Goal: Task Accomplishment & Management: Use online tool/utility

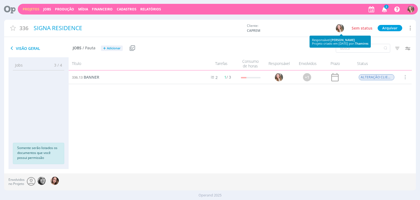
click at [385, 10] on icon "button" at bounding box center [385, 8] width 10 height 9
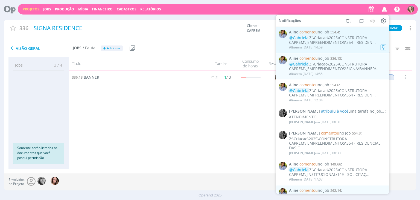
click at [333, 47] on div "Aline em [DATE] 14:59" at bounding box center [337, 47] width 97 height 5
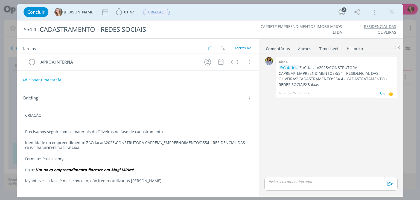
drag, startPoint x: 317, startPoint y: 85, endPoint x: 300, endPoint y: 67, distance: 24.2
click at [300, 67] on p "@[PERSON_NAME]:\Criacao\2025\CONSTRUTORA CAPREM\_EMPREENDIMENTOS\554 - RESIDENC…" at bounding box center [336, 76] width 115 height 22
copy p "Z:\Criacao\2025\CONSTRUTORA CAPREM\_EMPREENDIMENTOS\554 - RESIDENCIAL DAS OLIVE…"
click at [155, 183] on div "CRIAÇÃO Precisamos seguir com os materiais do Oliveiras na fase de cadastrament…" at bounding box center [137, 148] width 233 height 74
click at [388, 13] on button "dialog" at bounding box center [392, 12] width 8 height 8
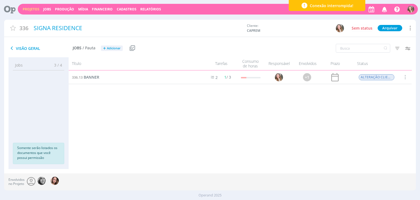
click at [333, 2] on div "Conexão interrompida!" at bounding box center [327, 5] width 77 height 11
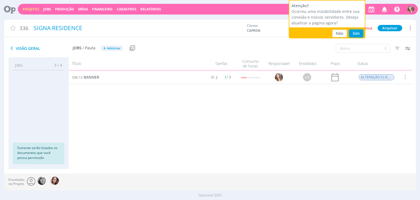
click at [356, 33] on button "Sim" at bounding box center [356, 34] width 14 height 8
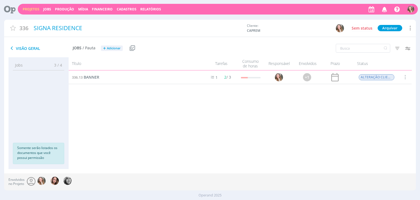
drag, startPoint x: 28, startPoint y: 8, endPoint x: 83, endPoint y: 18, distance: 56.4
click at [28, 8] on link "Projetos" at bounding box center [31, 9] width 17 height 5
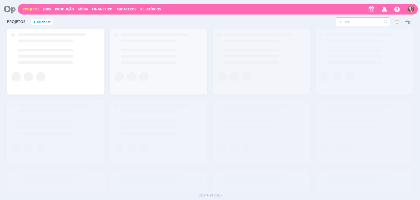
click at [353, 24] on input "text" at bounding box center [363, 22] width 54 height 9
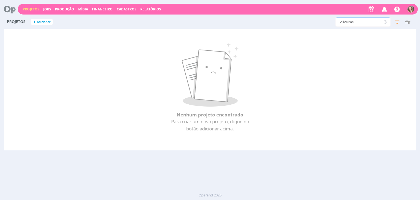
type input "oliveiras"
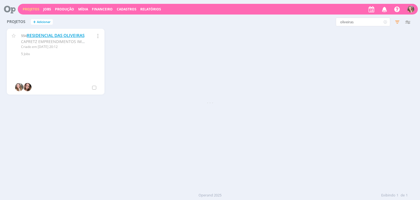
click at [33, 35] on link "RESIDENCIAL DAS OLIVEIRAS" at bounding box center [56, 36] width 58 height 6
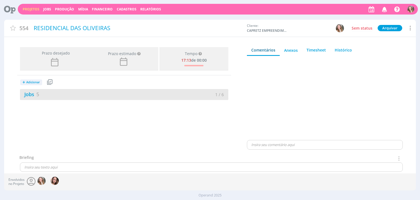
click at [105, 95] on div "Jobs 5" at bounding box center [72, 94] width 104 height 7
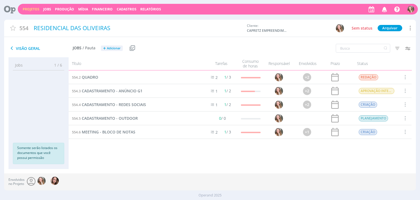
click at [106, 94] on div "554.3 CADASTRAMENTO - ANÚNCIO G1" at bounding box center [135, 90] width 132 height 13
click at [106, 93] on span "CADASTRAMENTO - ANÚNCIO G1" at bounding box center [112, 90] width 61 height 5
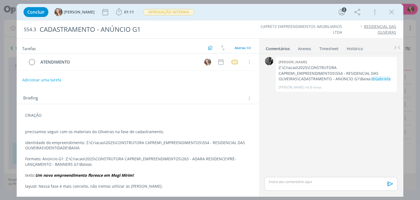
click at [25, 115] on div "CRIAÇÃO precisamos seguir com os materiais do Oliveiras na fase de cadastrament…" at bounding box center [137, 151] width 233 height 80
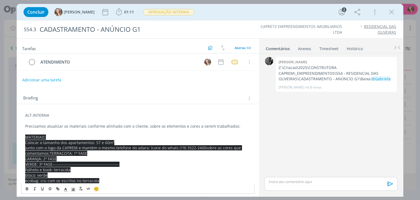
click at [50, 125] on p "Precisamos atualizar os materiais conforme alinhado com o cliente, sobre os ele…" at bounding box center [137, 125] width 225 height 5
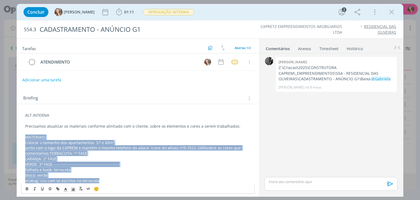
drag, startPoint x: 24, startPoint y: 136, endPoint x: 103, endPoint y: 179, distance: 89.3
click at [103, 179] on div "ALT.INTERNA Precisamos atualizar os materiais conforme alinhado com o cliente, …" at bounding box center [137, 189] width 233 height 156
copy div "MATERIAIS: Colocar o tamanho dos apartamentos: 57 e 60m² junto com o logo da CA…"
click at [87, 157] on p "LARANJA: 2º FASE" at bounding box center [137, 158] width 225 height 5
drag, startPoint x: 105, startPoint y: 181, endPoint x: 25, endPoint y: 135, distance: 92.2
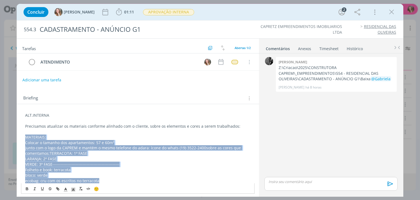
click at [25, 135] on div "ALT.INTERNA Precisamos atualizar os materiais conforme alinhado com o cliente, …" at bounding box center [137, 189] width 233 height 156
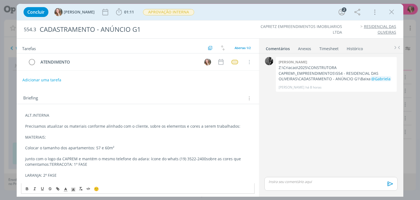
click at [48, 138] on p "MATERIAIS:" at bounding box center [137, 136] width 225 height 5
click at [73, 143] on p "dialog" at bounding box center [137, 142] width 225 height 5
click at [128, 142] on p "dialog" at bounding box center [137, 142] width 225 height 5
click at [66, 140] on p "dialog" at bounding box center [137, 142] width 225 height 5
drag, startPoint x: 39, startPoint y: 135, endPoint x: 23, endPoint y: 135, distance: 15.9
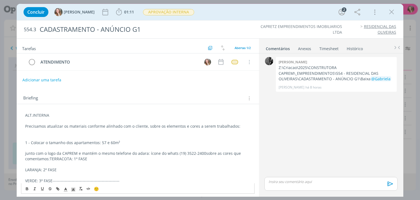
scroll to position [55, 0]
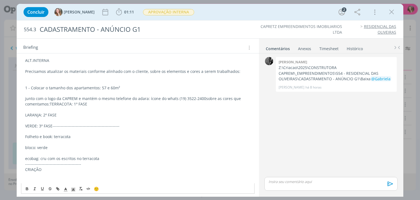
click at [25, 99] on div "ALT.INTERNA Precisamos atualizar os materiais conforme alinhado com o cliente, …" at bounding box center [137, 150] width 233 height 189
click at [84, 100] on p "2 - junto com o logo da CAPREM e mantém o mesmo telefone do adara: ícone do wha…" at bounding box center [137, 101] width 225 height 11
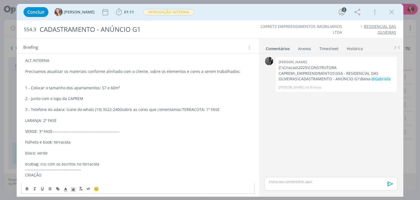
click at [58, 109] on p "3 - Telefone do adara: ícone do whats (19) 3522-2400sobre as cores que comentam…" at bounding box center [137, 109] width 225 height 5
click at [101, 110] on p "3 - Telefone: ícone do whats (19) 3522-2400sobre as cores que comentamos:TERRAC…" at bounding box center [137, 109] width 225 height 5
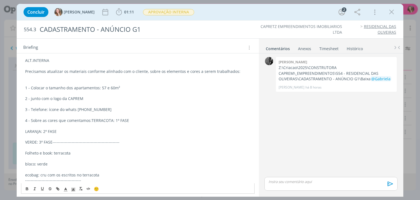
click at [90, 120] on p "4 - Sobre as cores que comentamos:TERRACOTA: 1º FASE" at bounding box center [137, 120] width 225 height 5
drag, startPoint x: 81, startPoint y: 119, endPoint x: 63, endPoint y: 119, distance: 17.5
click at [63, 119] on p "4 - Sobre as cores que comentamos: TERRACOTA: 1º FASE" at bounding box center [137, 120] width 225 height 5
click at [53, 152] on p "VERDE: 3º FASE-------------------------------------------------" at bounding box center [137, 152] width 225 height 5
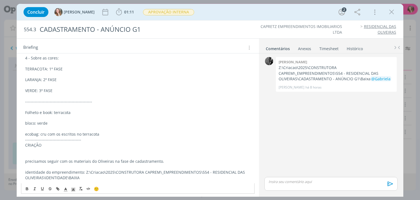
scroll to position [82, 0]
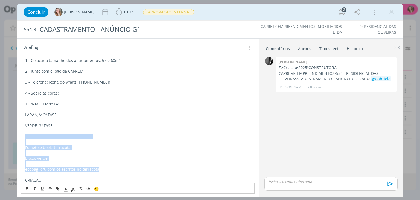
drag, startPoint x: 99, startPoint y: 169, endPoint x: 24, endPoint y: 137, distance: 81.4
click at [25, 137] on div "ALT.INTERNA Precisamos atualizar os materiais conforme alinhado com o cliente, …" at bounding box center [137, 141] width 233 height 227
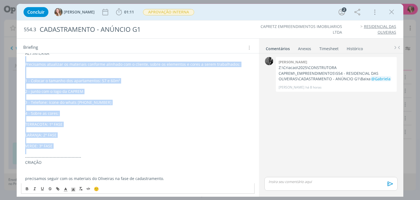
scroll to position [27, 0]
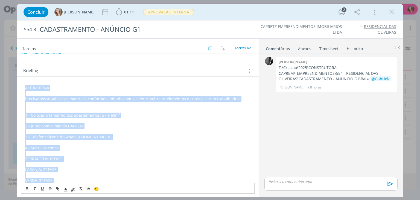
drag, startPoint x: 30, startPoint y: 116, endPoint x: 19, endPoint y: 86, distance: 32.7
click at [19, 86] on div "ALT.INTERNA Precisamos atualizar os materiais conforme alinhado com o cliente, …" at bounding box center [138, 181] width 242 height 208
copy div "ALT.INTERNA Precisamos atualizar os materiais conforme alinhado com o cliente, …"
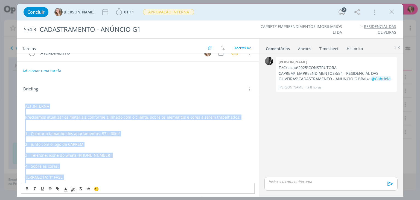
scroll to position [0, 0]
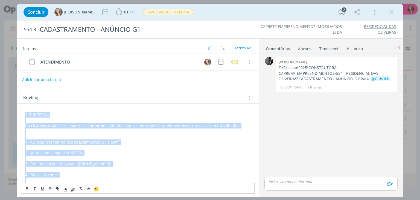
click at [42, 80] on button "Adicionar uma tarefa" at bounding box center [41, 79] width 39 height 9
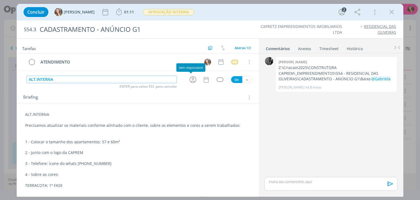
click at [191, 77] on icon "dialog" at bounding box center [193, 79] width 7 height 7
type input "ALT.INTERNA"
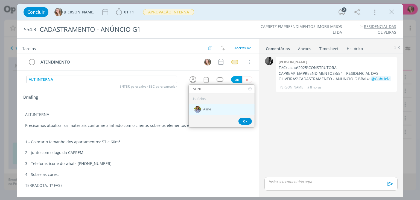
type input "ALINE"
click at [210, 110] on div "Aline" at bounding box center [222, 109] width 66 height 11
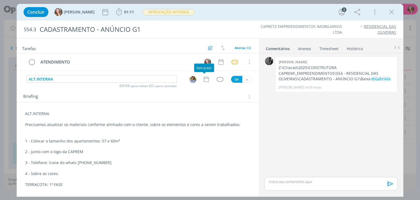
drag, startPoint x: 203, startPoint y: 83, endPoint x: 205, endPoint y: 77, distance: 6.0
click at [203, 82] on div "Tarefas Usar Job de template Criar template a partir deste job Visualizar Templ…" at bounding box center [138, 116] width 242 height 155
click at [205, 77] on icon "dialog" at bounding box center [206, 79] width 7 height 7
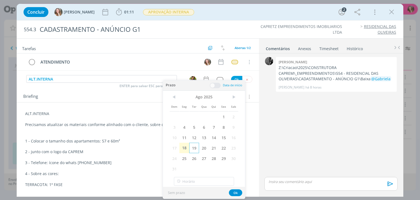
click at [194, 146] on span "19" at bounding box center [194, 148] width 10 height 10
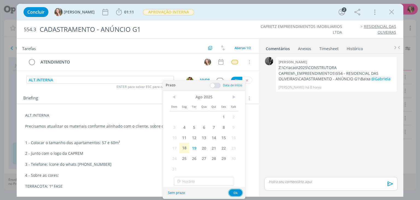
click at [239, 190] on button "Ok" at bounding box center [235, 192] width 13 height 7
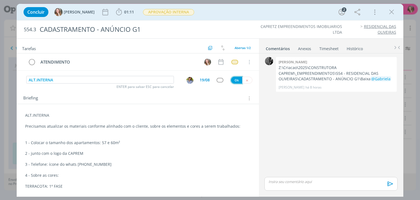
click at [232, 79] on button "Ok" at bounding box center [236, 80] width 11 height 7
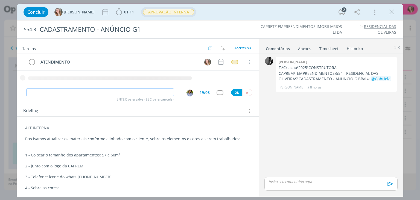
click at [144, 13] on span "APROVAÇÃO INTERNA" at bounding box center [168, 12] width 51 height 6
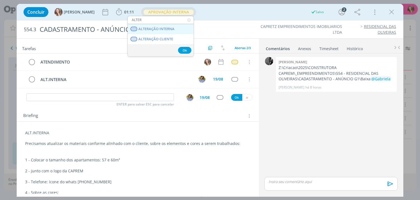
type input "ALTER"
click at [157, 32] on INTERNA "ALTERAÇÃO INTERNA" at bounding box center [161, 29] width 66 height 10
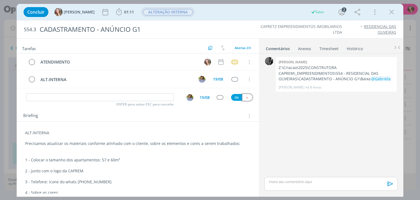
click at [245, 99] on button "dialog" at bounding box center [247, 97] width 10 height 7
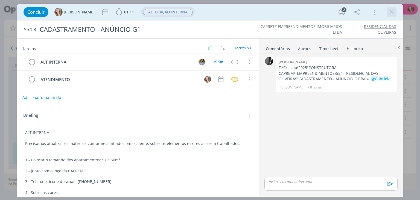
click at [391, 11] on icon "dialog" at bounding box center [392, 12] width 8 height 8
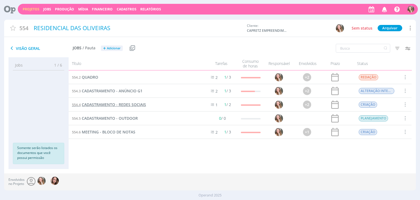
click at [96, 101] on link "554.4 CADASTRAMENTO - REDES SOCIAIS" at bounding box center [109, 104] width 74 height 6
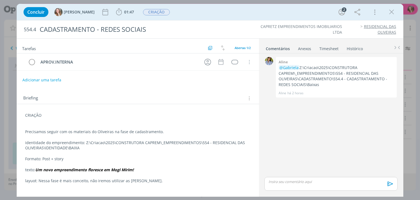
click at [23, 117] on div "CRIAÇÃO Precisamos seguir com os materiais do Oliveiras na fase de cadastrament…" at bounding box center [137, 148] width 233 height 74
click at [24, 115] on div "CRIAÇÃO Precisamos seguir com os materiais do Oliveiras na fase de cadastrament…" at bounding box center [137, 148] width 233 height 75
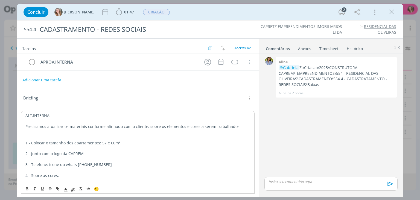
scroll to position [22, 0]
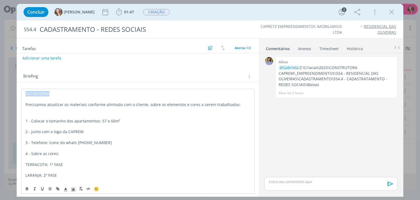
drag, startPoint x: 50, startPoint y: 91, endPoint x: 3, endPoint y: 91, distance: 47.1
click at [3, 91] on div "Concluir Gabriela 01:47 Iniciar Apontar Data * 18/08/2025 Horas * 00:00 Tarefa …" at bounding box center [210, 100] width 420 height 200
click at [28, 189] on icon "dialog" at bounding box center [27, 188] width 4 height 4
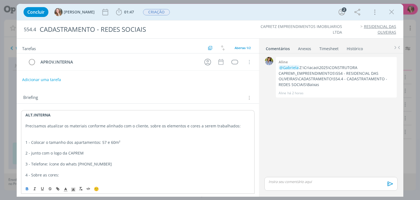
click at [49, 78] on button "Adicionar uma tarefa" at bounding box center [41, 79] width 39 height 9
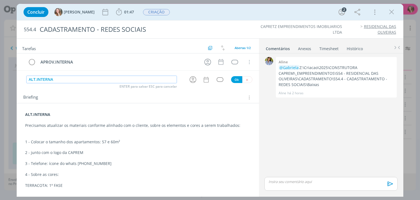
type input "ALT.INTERNA"
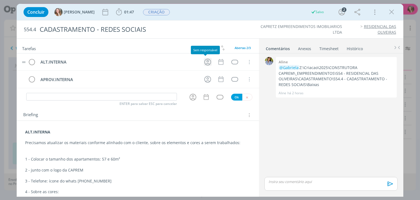
click at [208, 62] on icon "dialog" at bounding box center [208, 62] width 8 height 8
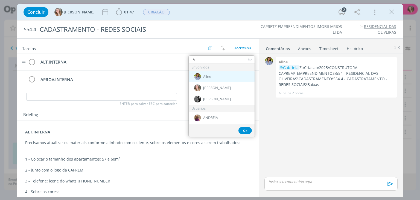
type input "A"
drag, startPoint x: 206, startPoint y: 77, endPoint x: 220, endPoint y: 62, distance: 21.1
click at [206, 77] on span "Aline" at bounding box center [207, 76] width 8 height 4
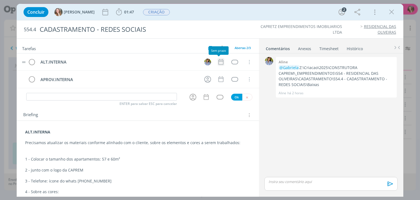
click at [220, 63] on icon "dialog" at bounding box center [220, 61] width 7 height 7
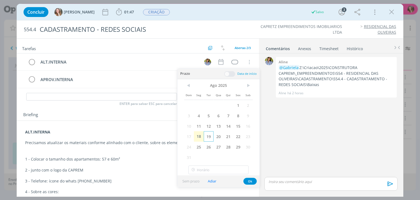
click at [208, 133] on span "19" at bounding box center [209, 136] width 10 height 10
click at [248, 179] on button "Ok" at bounding box center [249, 181] width 13 height 7
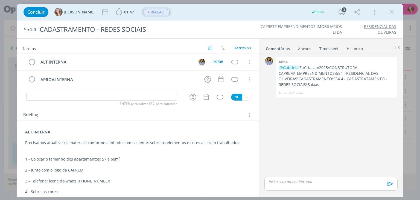
click at [147, 15] on span "CRIAÇÃO" at bounding box center [156, 12] width 27 height 6
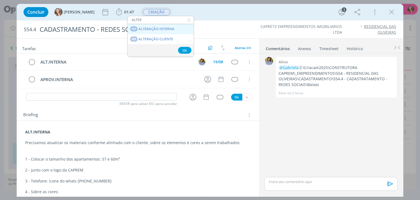
type input "ALTER"
click at [155, 27] on span "ALTERAÇÃO INTERNA" at bounding box center [157, 29] width 36 height 4
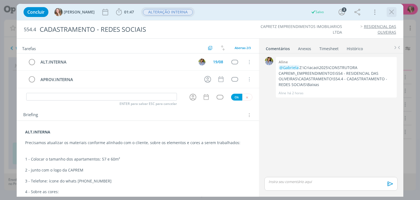
click at [394, 11] on icon "dialog" at bounding box center [392, 12] width 8 height 8
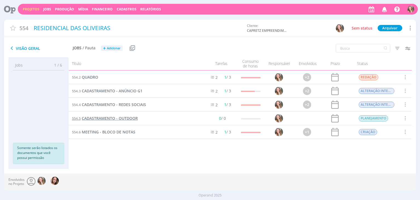
click at [123, 117] on span "CADASTRAMENTO - OUTDOOR" at bounding box center [110, 117] width 56 height 5
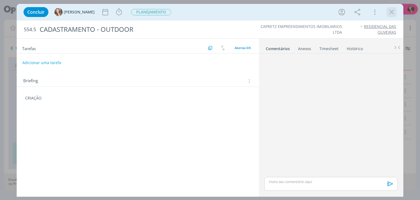
click at [390, 14] on icon "dialog" at bounding box center [392, 12] width 8 height 8
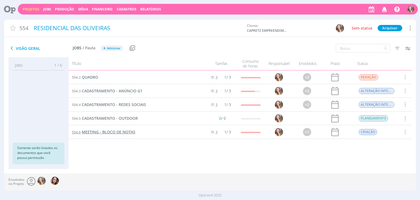
click at [103, 130] on span "MEETING - BLOCO DE NOTAS" at bounding box center [109, 131] width 54 height 5
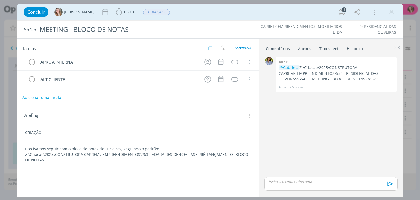
click at [25, 119] on div "Briefing Briefings Predefinidos Versões do Briefing Ver Briefing do Projeto" at bounding box center [138, 113] width 242 height 15
click at [24, 130] on div "CRIAÇÃO Precisamos seguir com o bloco de notas do Oliveiras, seguindo o padrão:…" at bounding box center [137, 146] width 233 height 36
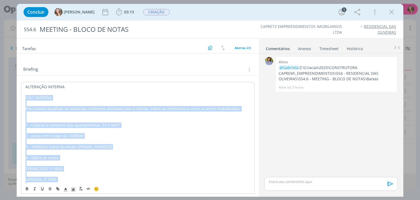
scroll to position [108, 0]
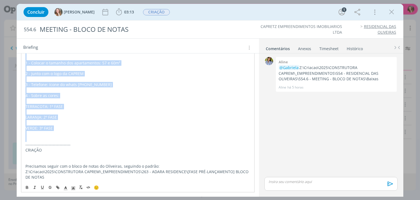
drag, startPoint x: 26, startPoint y: 142, endPoint x: 115, endPoint y: 136, distance: 89.7
click at [115, 136] on div "ALTERAÇÃO INTERNA CALT.INTERNA Precisamos atualizar os materiais conforme alinh…" at bounding box center [137, 101] width 233 height 162
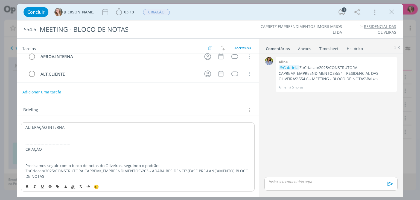
scroll to position [5, 0]
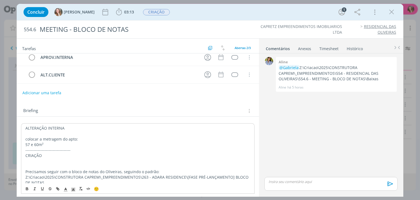
click at [105, 134] on p "dialog" at bounding box center [137, 133] width 225 height 5
click at [102, 136] on p "colocar a metragem do apto:" at bounding box center [137, 138] width 225 height 5
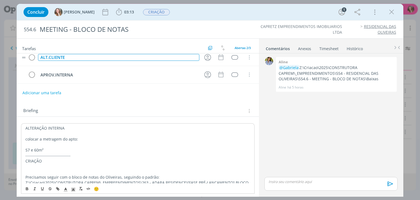
click at [61, 57] on div "ALT.CLIENTE" at bounding box center [118, 57] width 161 height 7
click at [79, 60] on td "ALT.CLIENTE" at bounding box center [117, 58] width 161 height 10
click at [205, 58] on icon "dialog" at bounding box center [208, 57] width 8 height 8
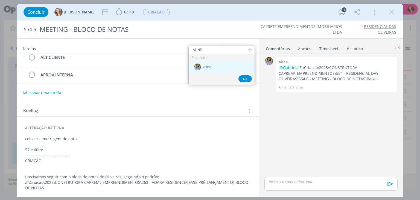
type input "ALINE"
click at [206, 63] on div "Aline" at bounding box center [222, 66] width 66 height 11
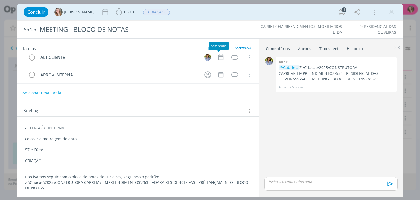
drag, startPoint x: 220, startPoint y: 54, endPoint x: 220, endPoint y: 61, distance: 6.8
click at [220, 54] on icon "dialog" at bounding box center [220, 57] width 7 height 7
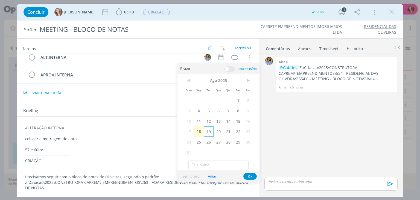
click at [210, 131] on span "19" at bounding box center [209, 131] width 10 height 10
click at [246, 176] on button "Ok" at bounding box center [249, 176] width 13 height 7
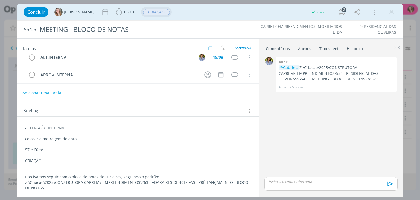
click at [145, 13] on span "CRIAÇÃO" at bounding box center [156, 12] width 27 height 6
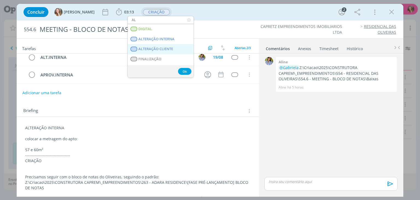
type input "AL"
click at [166, 47] on span "ALTERAÇÃO CLIENTE" at bounding box center [156, 49] width 35 height 4
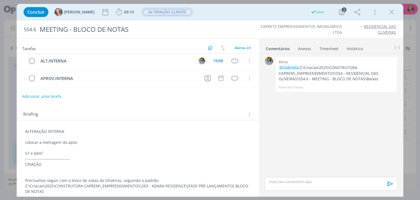
scroll to position [0, 0]
drag, startPoint x: 80, startPoint y: 123, endPoint x: 72, endPoint y: 127, distance: 8.6
click at [73, 126] on div "ALTERAÇÃO INTERNA colocar a metragem do apto: 57 e 60m² -----------------------…" at bounding box center [138, 160] width 242 height 78
click at [391, 10] on icon "dialog" at bounding box center [392, 12] width 8 height 8
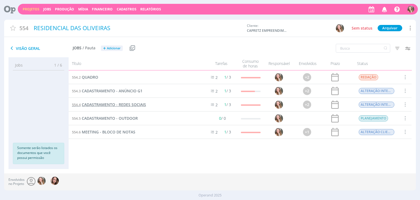
click at [117, 103] on span "CADASTRAMENTO - REDES SOCIAIS" at bounding box center [114, 104] width 64 height 5
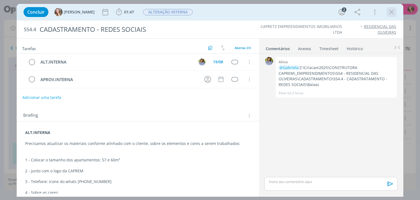
click at [393, 14] on icon "dialog" at bounding box center [392, 12] width 8 height 8
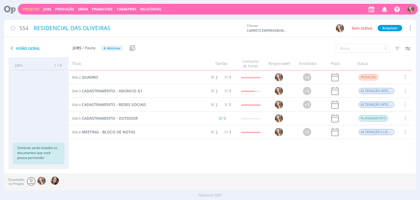
drag, startPoint x: 26, startPoint y: 11, endPoint x: 42, endPoint y: 13, distance: 16.0
click at [26, 11] on link "Projetos" at bounding box center [31, 9] width 17 height 5
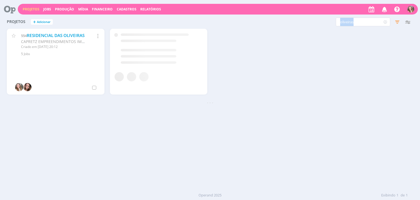
drag, startPoint x: 358, startPoint y: 27, endPoint x: 312, endPoint y: 24, distance: 46.6
click at [311, 24] on div "Projetos + Adicionar oliveiras Filtros Filtrar Limpar oliveiras Status Clientes…" at bounding box center [210, 22] width 412 height 14
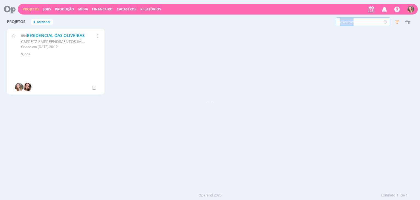
click at [362, 19] on input "oliveiras" at bounding box center [363, 22] width 54 height 9
click at [361, 19] on input "oliveiras" at bounding box center [363, 22] width 54 height 9
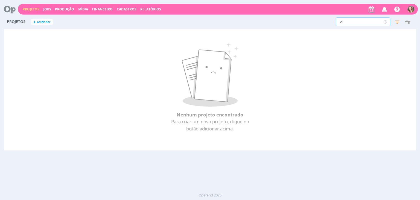
type input "o"
type input "149"
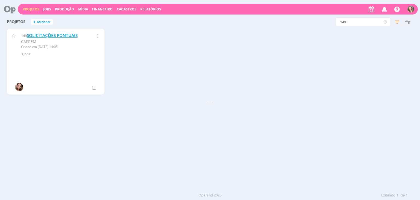
click at [33, 33] on link "SOLICITAÇÕES PONTUAIS" at bounding box center [52, 36] width 51 height 6
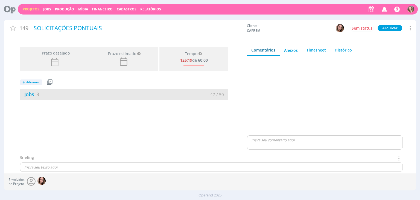
click at [93, 91] on div "Jobs 3" at bounding box center [72, 94] width 104 height 7
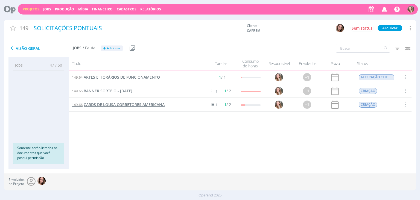
click at [104, 105] on span "CARDS DE LOUSA CORRETORES AMERICANA" at bounding box center [124, 104] width 81 height 5
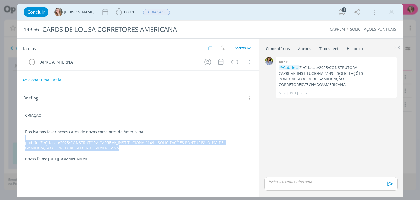
drag, startPoint x: 107, startPoint y: 148, endPoint x: 61, endPoint y: 138, distance: 46.9
click at [70, 138] on div "CRIAÇÃO Precisamos fazer novos cards de novos corretores de Americana. padrão: …" at bounding box center [137, 137] width 233 height 53
click at [57, 145] on p "padrão: Z:\Criacao\2025\CONSTRUTORA CAPREM\_INSTITUCIONAL\149 - SOLICITAÇÕES PO…" at bounding box center [137, 145] width 225 height 11
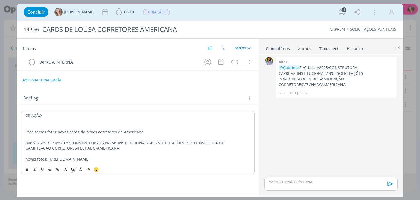
drag, startPoint x: 47, startPoint y: 158, endPoint x: 210, endPoint y: 157, distance: 163.3
click at [210, 157] on p "novas fotos: https://drive.google.com/drive/u/0/folders/1MUCaMTuzD7wgd_dvUuB1Lv…" at bounding box center [137, 158] width 225 height 5
copy p "https://drive.google.com/drive/u/0/folders/1MUCaMTuzD7wgd_dvUuB1Lv_g5r7BCZ0o"
drag, startPoint x: 391, startPoint y: 11, endPoint x: 288, endPoint y: 6, distance: 103.5
click at [391, 11] on icon "dialog" at bounding box center [392, 12] width 8 height 8
